Goal: Obtain resource: Download file/media

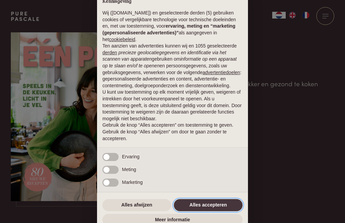
click at [216, 202] on button "Alles accepteren" at bounding box center [208, 205] width 69 height 12
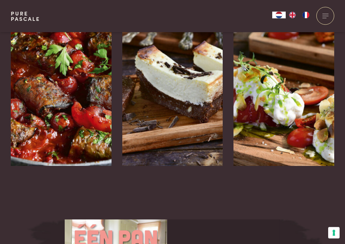
scroll to position [1124, 0]
click at [201, 95] on img at bounding box center [172, 65] width 101 height 202
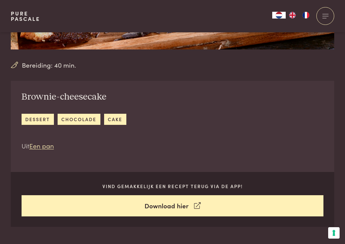
scroll to position [186, 0]
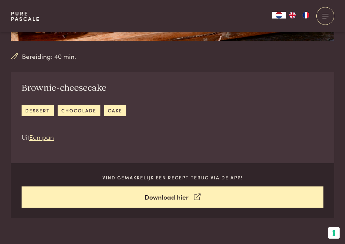
click at [43, 108] on link "dessert" at bounding box center [38, 110] width 32 height 11
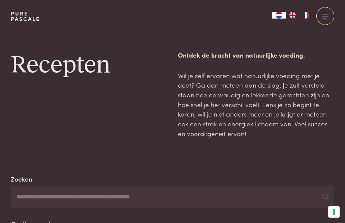
click at [330, 17] on div at bounding box center [325, 16] width 18 height 18
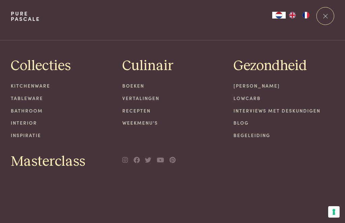
click at [149, 111] on link "Recepten" at bounding box center [172, 110] width 101 height 7
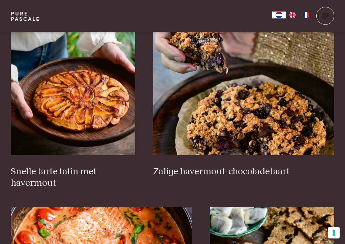
scroll to position [1021, 0]
click at [280, 129] on img at bounding box center [243, 88] width 181 height 135
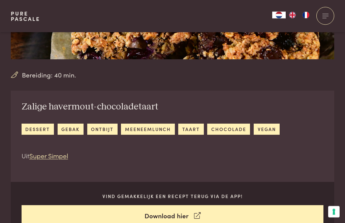
scroll to position [164, 0]
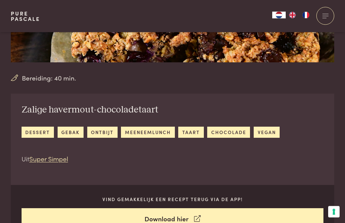
click at [61, 156] on link "Super Simpel" at bounding box center [48, 158] width 39 height 9
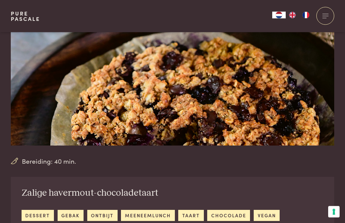
scroll to position [80, 0]
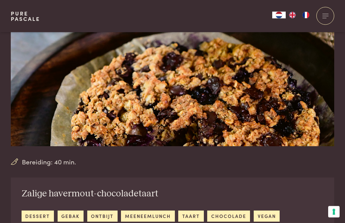
click at [242, 120] on img at bounding box center [172, 50] width 323 height 194
click at [247, 111] on img at bounding box center [172, 50] width 323 height 194
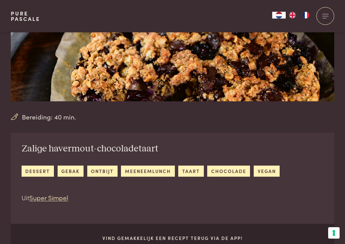
scroll to position [125, 0]
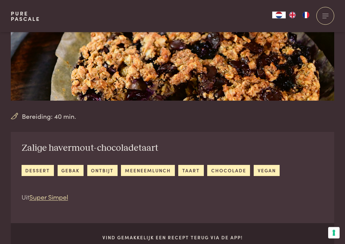
click at [105, 168] on link "ontbijt" at bounding box center [102, 170] width 30 height 11
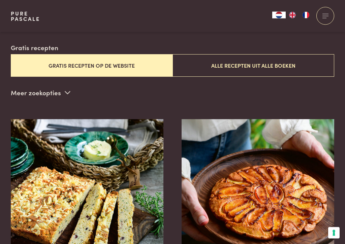
scroll to position [176, 0]
click at [261, 63] on button "Alle recepten uit alle boeken" at bounding box center [253, 65] width 162 height 23
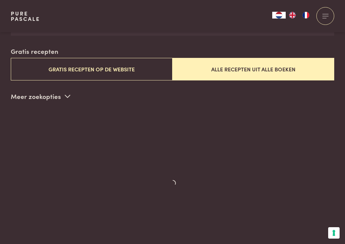
scroll to position [172, 0]
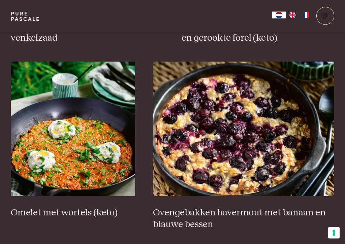
scroll to position [973, 0]
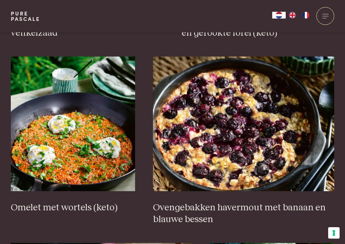
click at [235, 104] on img at bounding box center [243, 124] width 181 height 135
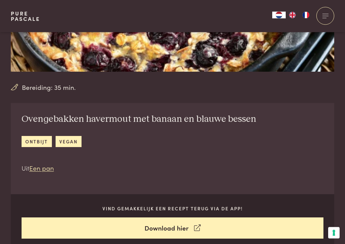
scroll to position [155, 0]
click at [177, 98] on div "Bereiding: 35 min. Ovengebakken havermout met banaan en blauwe bessen ontbijt v…" at bounding box center [172, 63] width 323 height 371
click at [194, 116] on h2 "Ovengebakken havermout met banaan en blauwe bessen" at bounding box center [139, 119] width 235 height 12
click at [240, 116] on h2 "Ovengebakken havermout met banaan en blauwe bessen" at bounding box center [139, 119] width 235 height 12
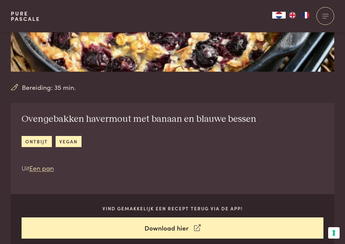
click at [246, 114] on h2 "Ovengebakken havermout met banaan en blauwe bessen" at bounding box center [139, 119] width 235 height 12
click at [181, 223] on link "Download hier" at bounding box center [173, 227] width 302 height 21
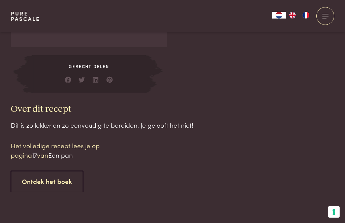
scroll to position [559, 0]
click at [64, 176] on link "Ontdek het boek" at bounding box center [47, 181] width 72 height 21
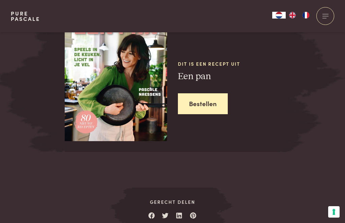
scroll to position [818, 0]
